Goal: Feedback & Contribution: Contribute content

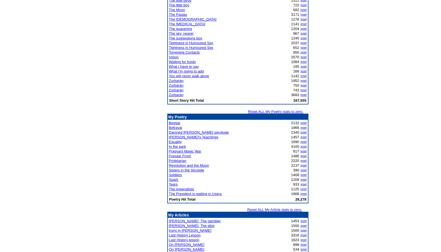
scroll to position [531, 0]
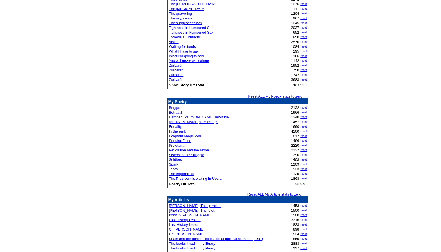
click at [177, 112] on link "Betrayal" at bounding box center [175, 112] width 13 height 4
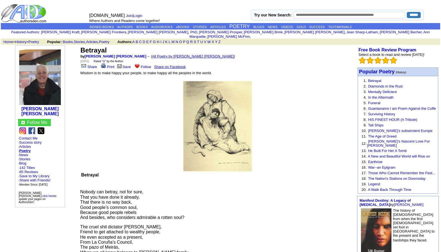
click at [159, 54] on link "All Poetry by Leopoldo Barge Álvarez" at bounding box center [193, 56] width 82 height 4
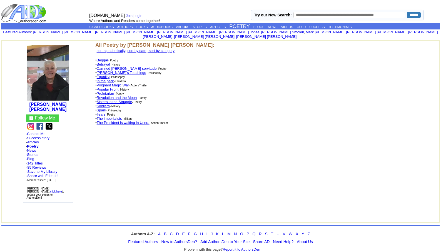
click at [107, 79] on link "In the park" at bounding box center [105, 81] width 17 height 4
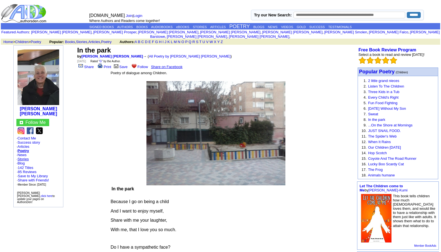
click at [25, 157] on link "Stories" at bounding box center [22, 159] width 11 height 4
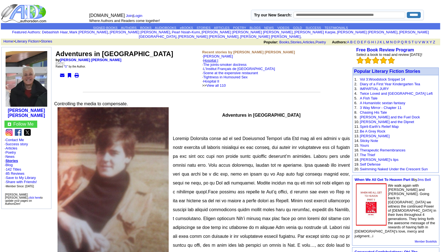
click at [215, 58] on link "Hospital I" at bounding box center [210, 60] width 15 height 4
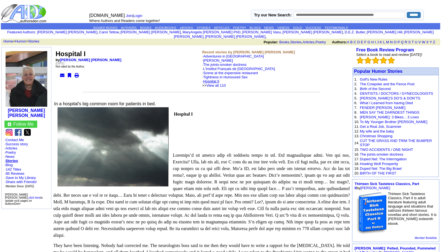
click at [215, 79] on link "Hospital II" at bounding box center [211, 81] width 16 height 4
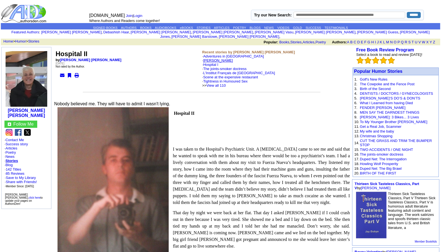
click at [216, 58] on link "[PERSON_NAME]" at bounding box center [218, 60] width 30 height 4
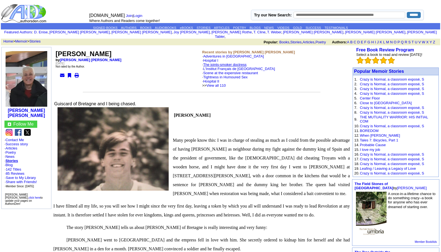
click at [224, 62] on link "The joints-smoker doctress" at bounding box center [224, 64] width 43 height 4
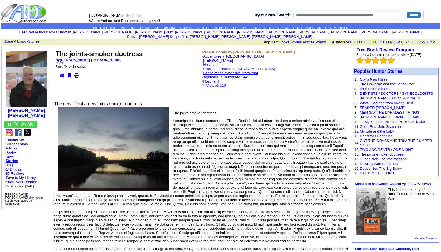
click at [223, 71] on link "Scene at the expensive restaurant" at bounding box center [230, 73] width 55 height 4
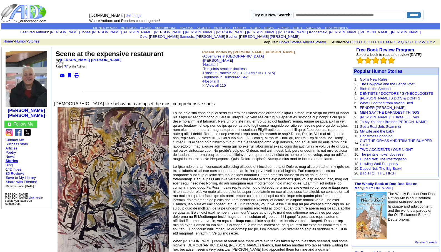
click at [215, 54] on link "Adventures in Rome" at bounding box center [233, 56] width 61 height 4
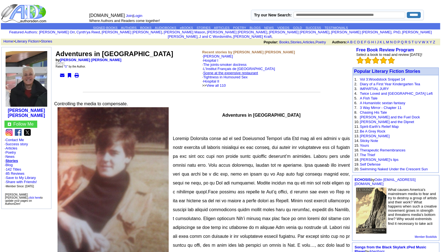
click at [225, 71] on link "Scene at the expensive restaurant" at bounding box center [230, 73] width 55 height 4
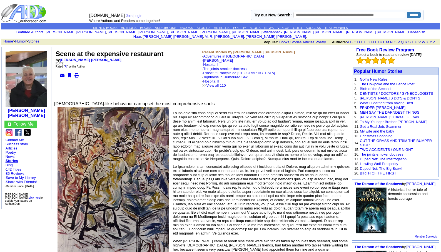
click at [219, 58] on link "[PERSON_NAME]" at bounding box center [218, 60] width 30 height 4
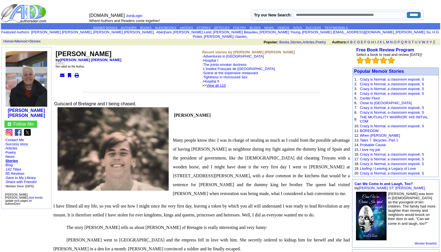
click at [225, 83] on link "View all 110" at bounding box center [215, 85] width 19 height 4
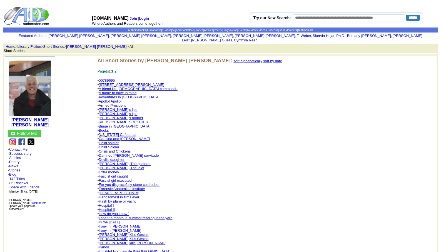
click at [125, 153] on link "Damned [PERSON_NAME] servitude" at bounding box center [129, 155] width 60 height 4
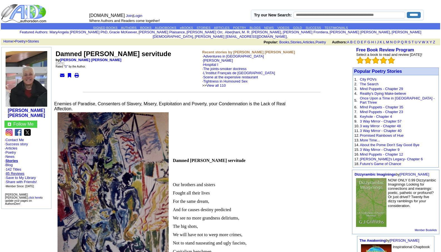
click at [16, 171] on link "85 Reviews" at bounding box center [15, 173] width 19 height 4
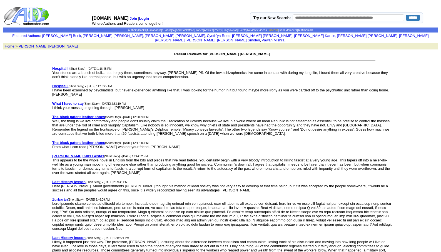
click at [278, 30] on link "Success" at bounding box center [272, 30] width 11 height 3
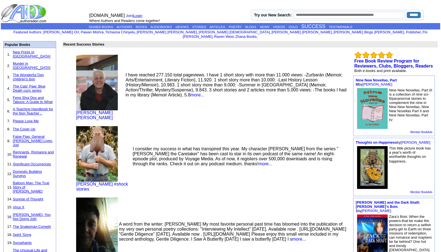
click at [137, 16] on link "Login" at bounding box center [137, 16] width 9 height 4
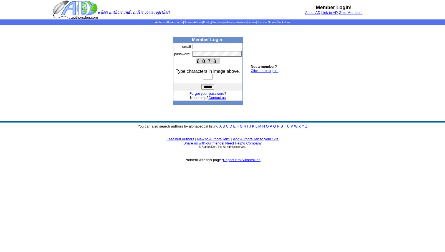
click at [197, 47] on input "text" at bounding box center [212, 47] width 39 height 6
type input "**********"
click at [203, 78] on input "text" at bounding box center [208, 77] width 10 height 6
type input "****"
click at [206, 86] on input "******" at bounding box center [208, 87] width 13 height 6
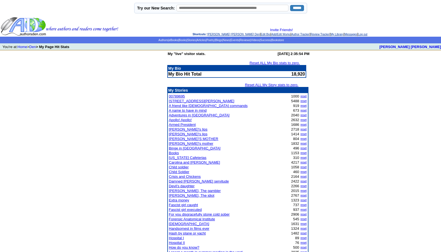
click at [216, 34] on link "[PERSON_NAME] [PERSON_NAME] Den" at bounding box center [233, 34] width 52 height 3
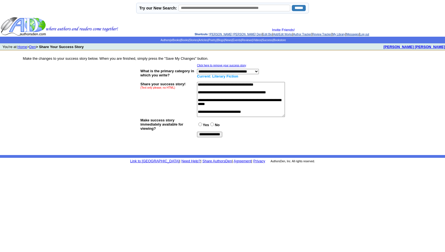
click at [222, 33] on link "[PERSON_NAME] [PERSON_NAME] Den" at bounding box center [236, 34] width 52 height 3
click at [221, 34] on link "[PERSON_NAME] [PERSON_NAME] Den" at bounding box center [236, 34] width 52 height 3
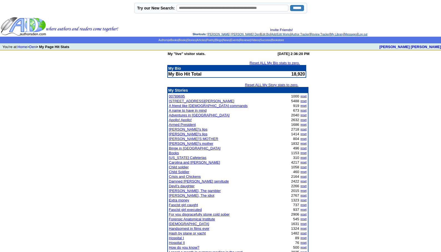
click at [216, 36] on link "[PERSON_NAME] [PERSON_NAME] Den" at bounding box center [233, 34] width 52 height 3
click at [217, 36] on link "[PERSON_NAME] [PERSON_NAME] Den" at bounding box center [233, 34] width 52 height 3
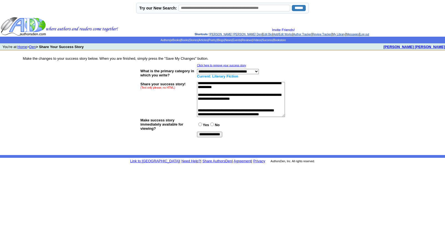
scroll to position [56, 0]
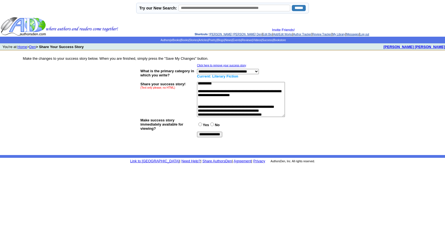
click at [220, 34] on link "[PERSON_NAME] [PERSON_NAME] Den" at bounding box center [236, 34] width 52 height 3
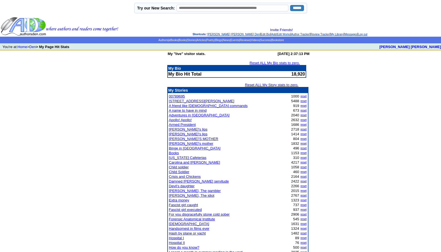
click at [210, 34] on link "[PERSON_NAME] [PERSON_NAME] Den" at bounding box center [233, 34] width 52 height 3
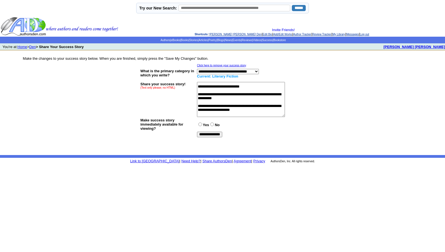
scroll to position [44, 0]
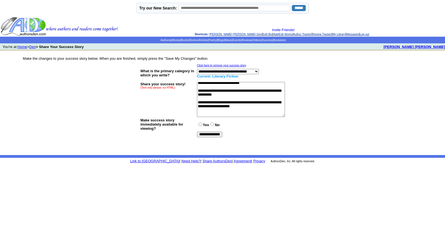
click at [222, 33] on link "[PERSON_NAME] [PERSON_NAME] Den" at bounding box center [236, 34] width 52 height 3
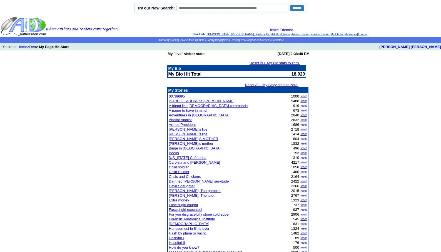
click at [214, 34] on link "[PERSON_NAME] [PERSON_NAME] Den" at bounding box center [233, 34] width 52 height 3
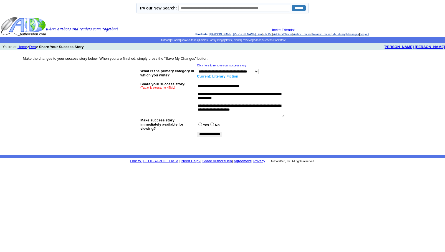
scroll to position [44, 0]
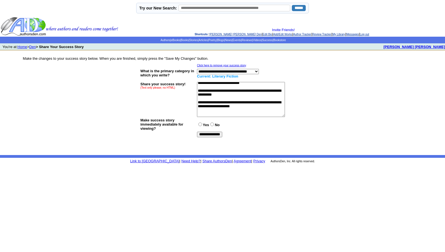
click at [204, 111] on textarea at bounding box center [241, 99] width 88 height 35
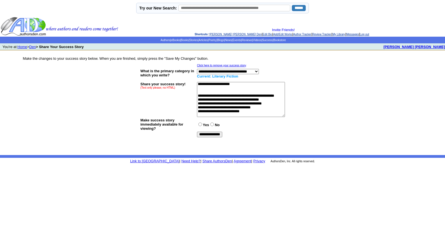
scroll to position [78, 0]
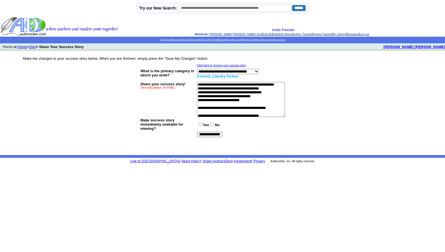
type textarea "**********"
click at [208, 134] on input "**********" at bounding box center [209, 135] width 25 height 6
